Goal: Navigation & Orientation: Find specific page/section

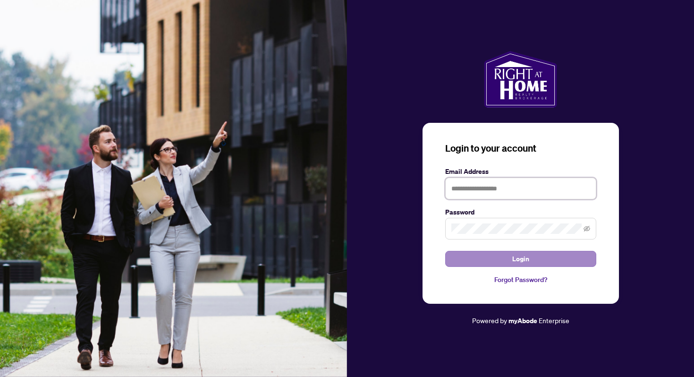
type input "**********"
click at [487, 265] on button "Login" at bounding box center [520, 259] width 151 height 16
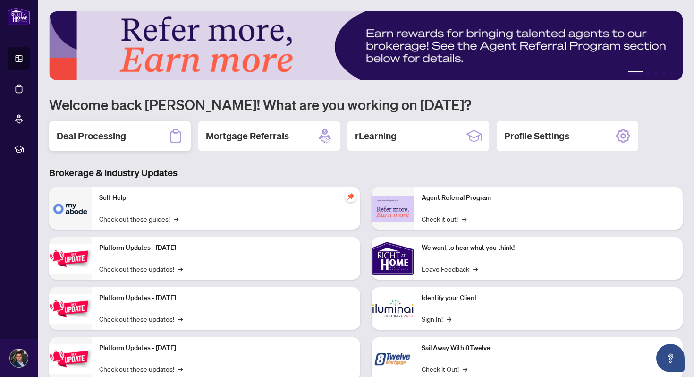
click at [152, 137] on div "Deal Processing" at bounding box center [120, 136] width 142 height 30
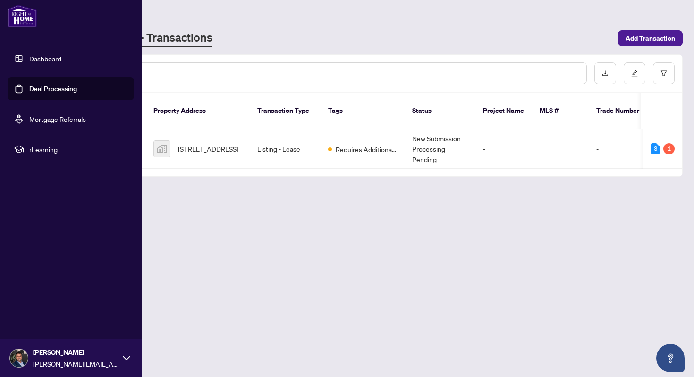
click at [29, 59] on link "Dashboard" at bounding box center [45, 58] width 32 height 8
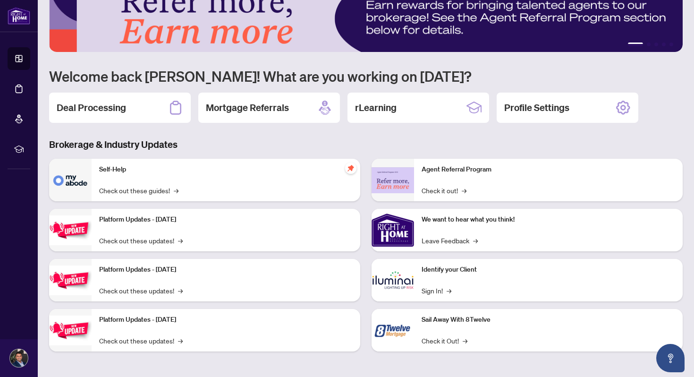
scroll to position [27, 0]
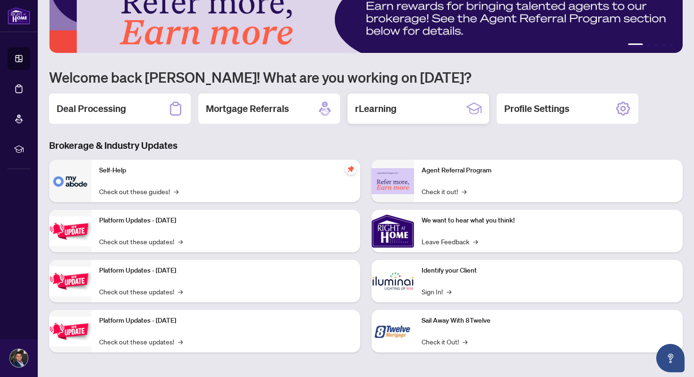
click at [416, 102] on div "rLearning" at bounding box center [418, 108] width 142 height 30
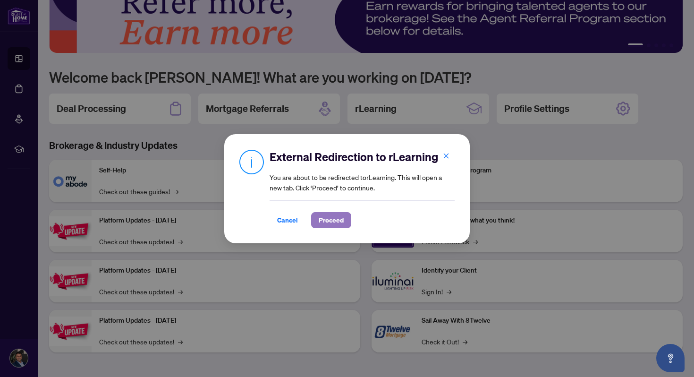
click at [336, 219] on span "Proceed" at bounding box center [331, 219] width 25 height 15
